Goal: Task Accomplishment & Management: Use online tool/utility

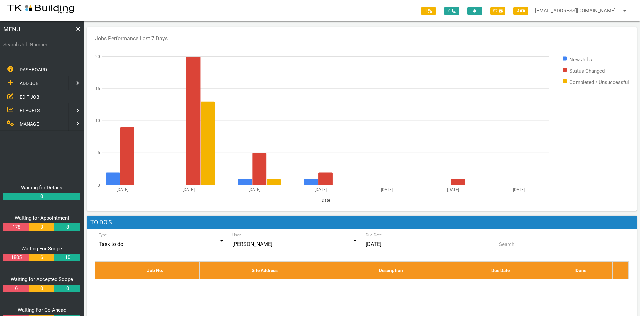
click at [28, 95] on span "EDIT JOB" at bounding box center [30, 96] width 20 height 5
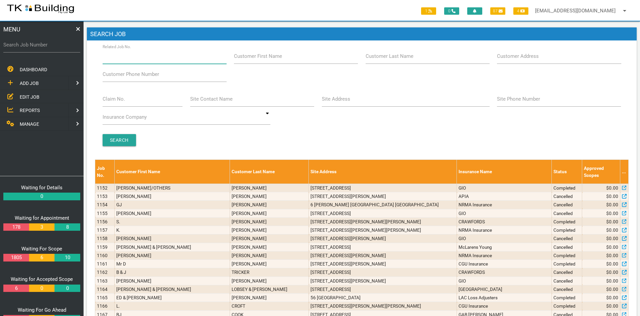
click at [147, 60] on input "Related Job No." at bounding box center [165, 55] width 124 height 15
click at [363, 98] on input "Site Address" at bounding box center [406, 98] width 168 height 15
type input "[PERSON_NAME]"
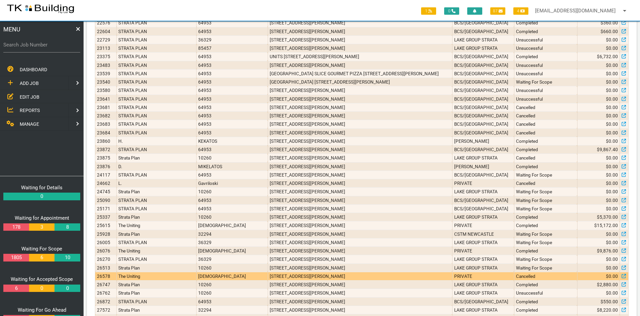
scroll to position [526, 0]
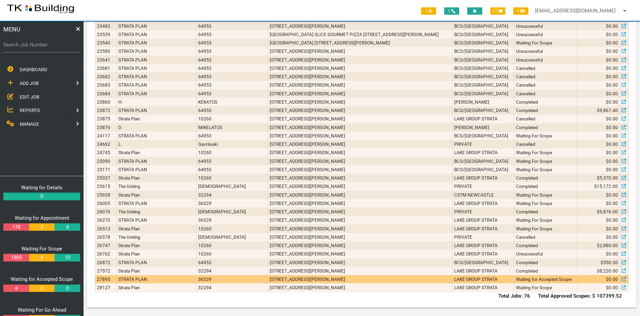
click at [285, 279] on td "[STREET_ADDRESS][PERSON_NAME]" at bounding box center [360, 279] width 184 height 8
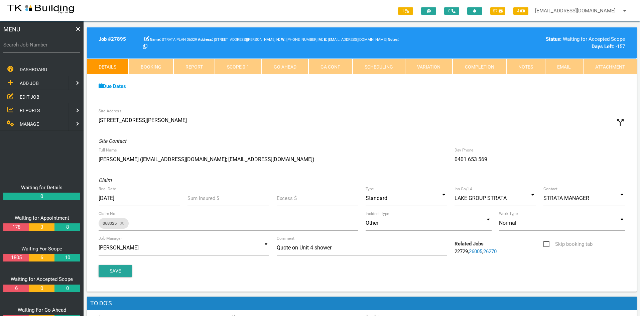
click at [413, 111] on div "Site Address [STREET_ADDRESS][PERSON_NAME] call_split Custom [GEOGRAPHIC_DATA] …" at bounding box center [362, 198] width 550 height 187
click at [518, 67] on link "Notes" at bounding box center [525, 66] width 39 height 16
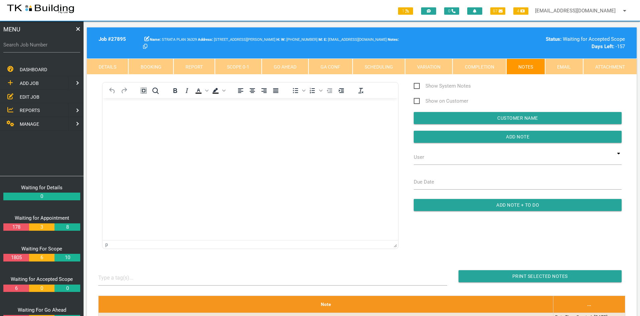
click at [251, 129] on html at bounding box center [250, 113] width 295 height 30
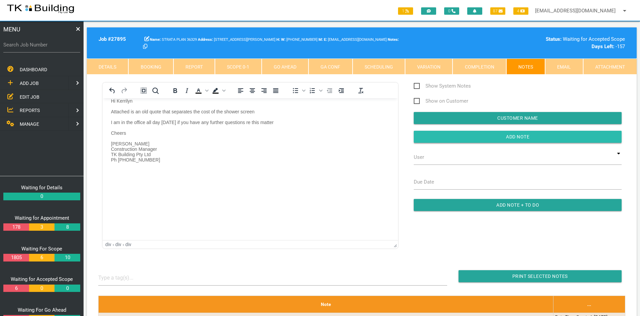
click at [508, 136] on input "button" at bounding box center [518, 137] width 208 height 12
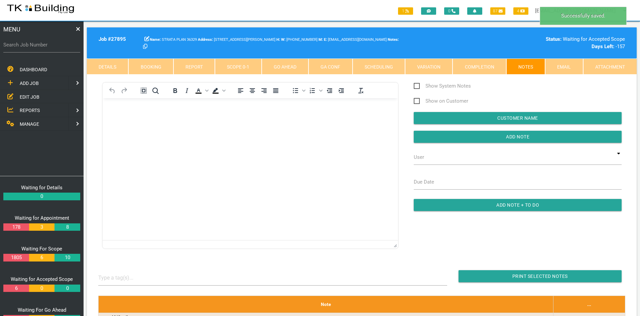
click at [252, 129] on html at bounding box center [250, 113] width 295 height 30
